Goal: Manage account settings

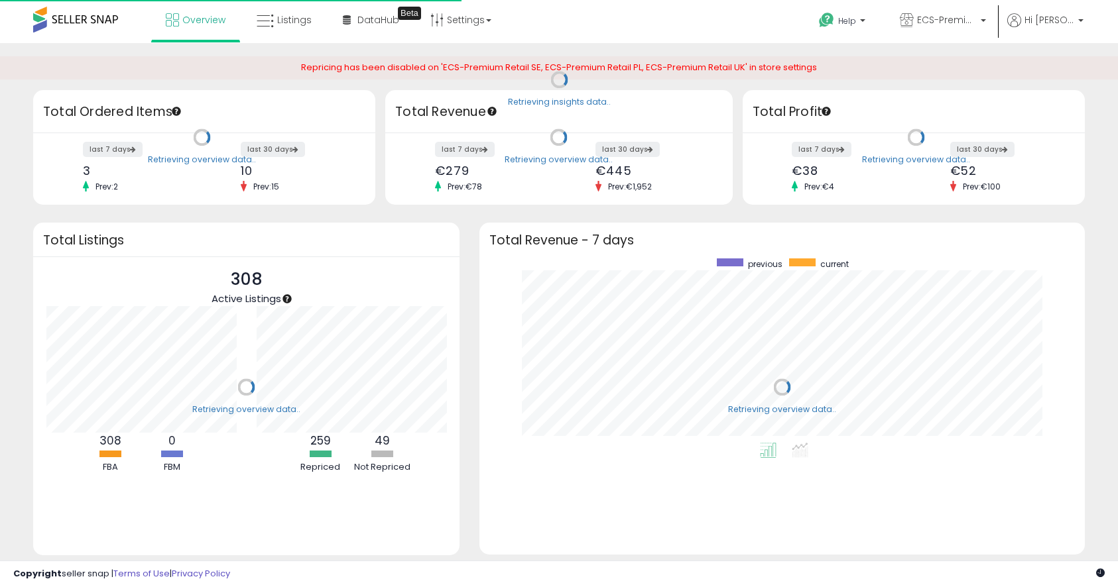
scroll to position [184, 579]
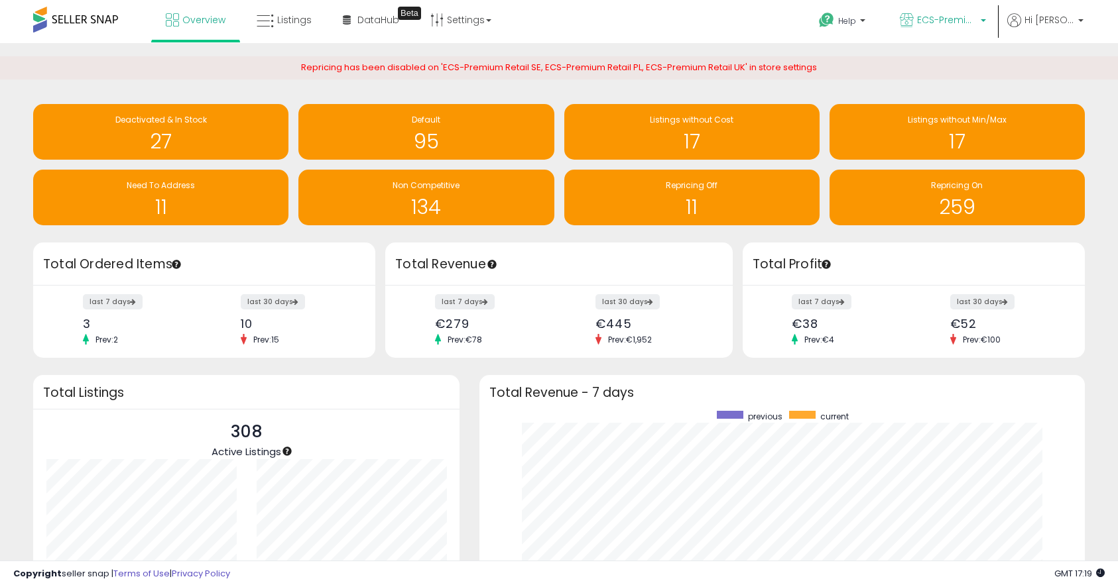
click at [969, 22] on span "ECS-Premium Retail NL" at bounding box center [947, 19] width 60 height 13
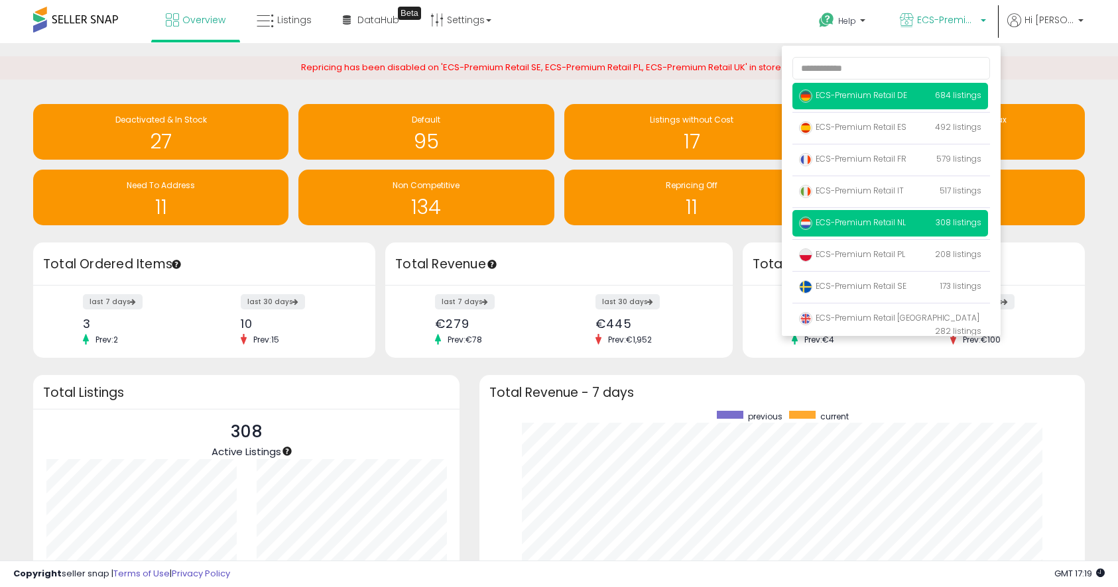
click at [907, 92] on span "ECS-Premium Retail DE" at bounding box center [853, 95] width 108 height 11
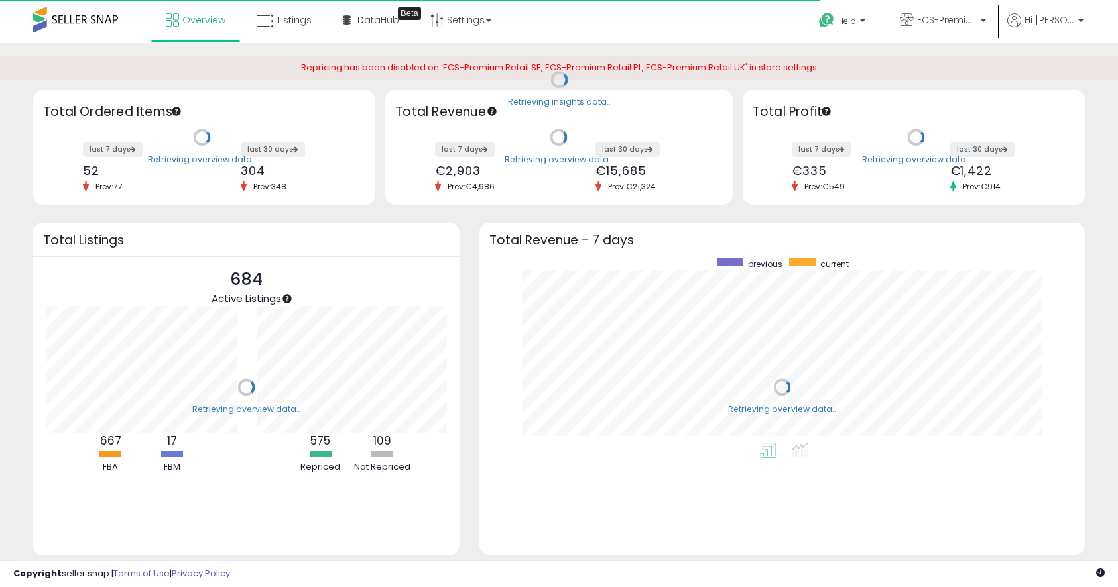
scroll to position [184, 579]
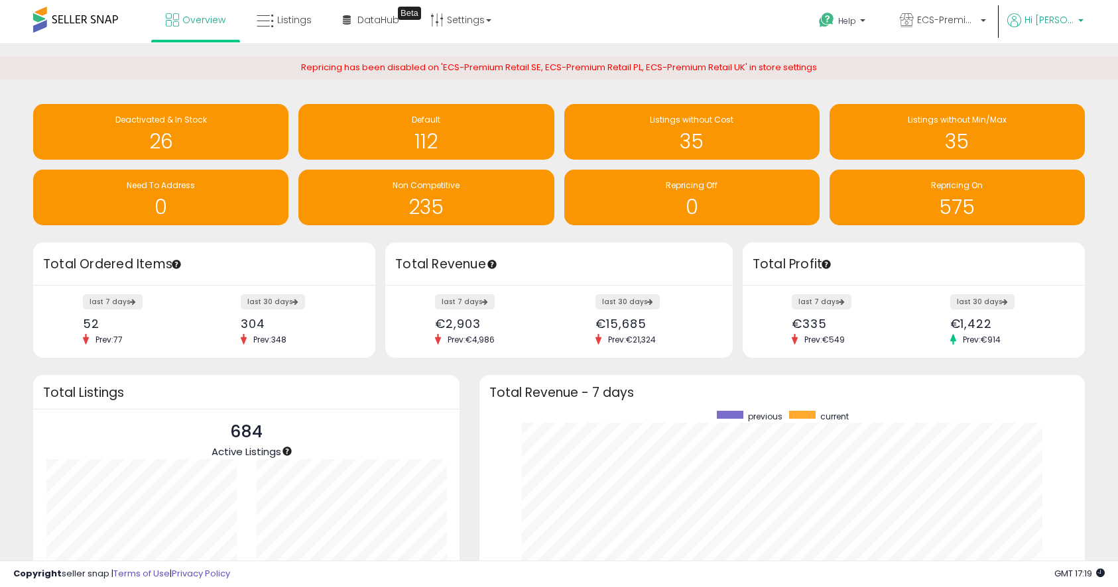
click at [1063, 23] on span "Hi [PERSON_NAME]" at bounding box center [1049, 19] width 50 height 13
click at [1053, 69] on link "Account" at bounding box center [1053, 70] width 35 height 13
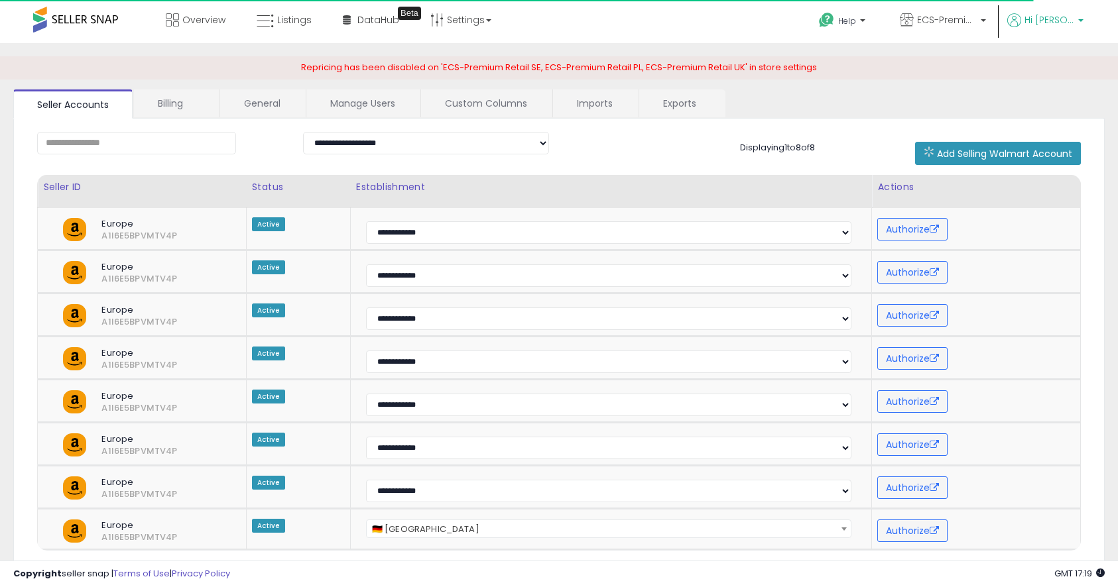
click at [1059, 28] on p "Hi [PERSON_NAME]" at bounding box center [1045, 21] width 76 height 17
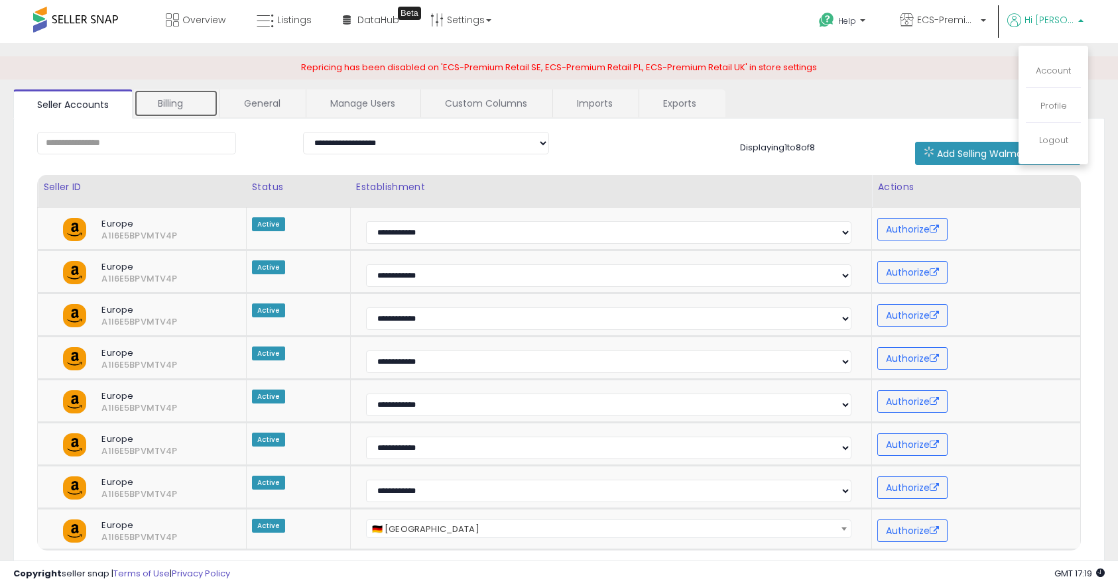
click at [164, 103] on link "Billing" at bounding box center [176, 104] width 84 height 28
